Goal: Book appointment/travel/reservation

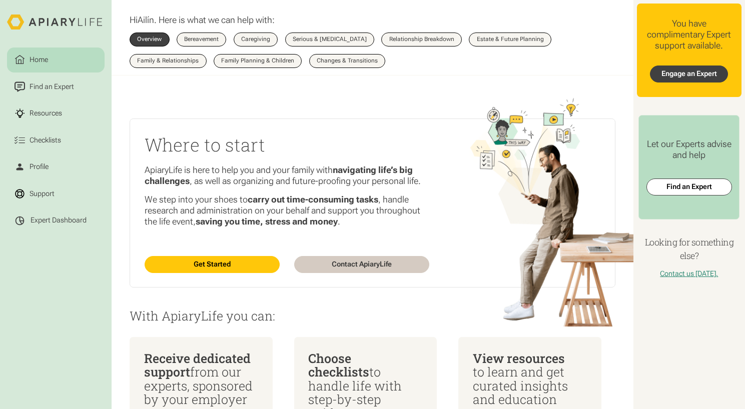
click at [710, 73] on link "Engage an Expert" at bounding box center [689, 74] width 78 height 17
